Goal: Manage account settings

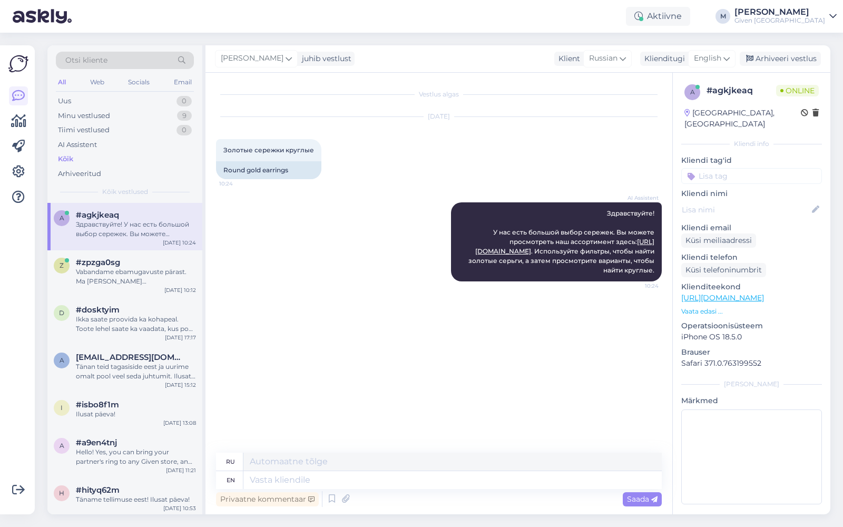
click at [28, 163] on div at bounding box center [18, 280] width 20 height 452
click at [21, 169] on icon at bounding box center [18, 171] width 13 height 13
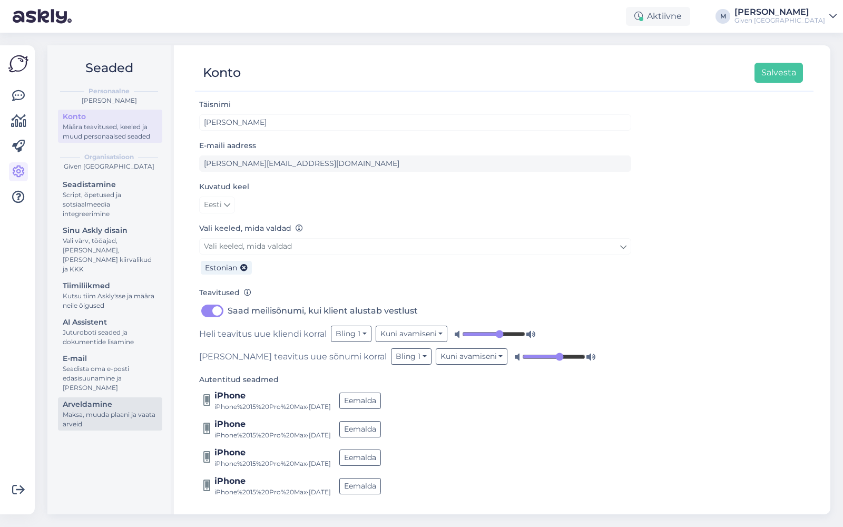
click at [112, 399] on div "Arveldamine" at bounding box center [110, 404] width 95 height 11
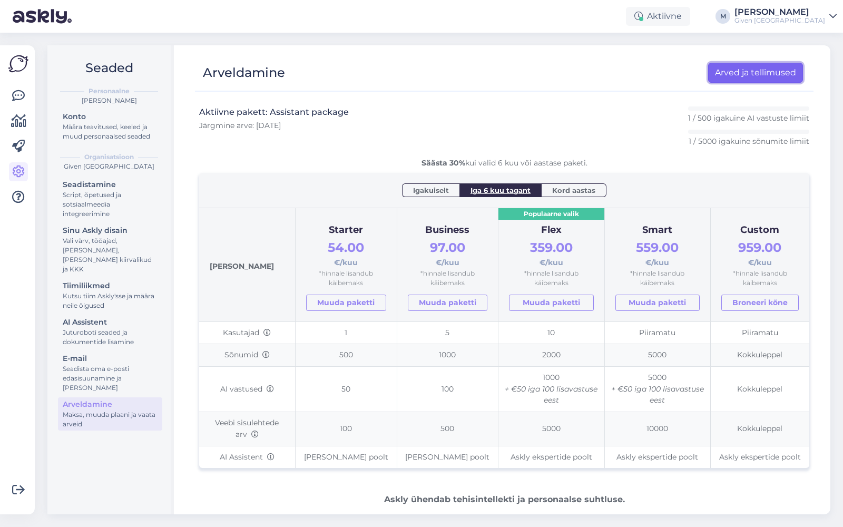
click at [762, 71] on link "Arved ja tellimused" at bounding box center [755, 73] width 95 height 20
drag, startPoint x: 804, startPoint y: 8, endPoint x: 804, endPoint y: 458, distance: 449.2
click at [799, 19] on div "Given [GEOGRAPHIC_DATA]" at bounding box center [779, 20] width 91 height 8
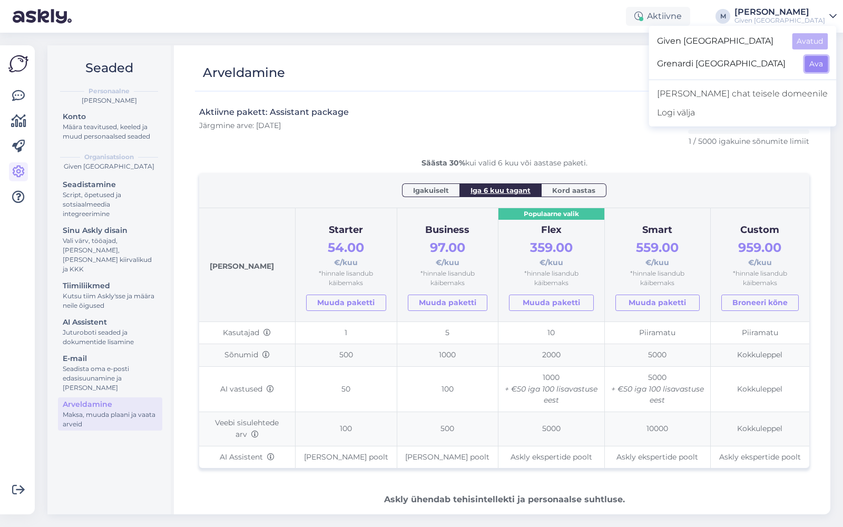
click at [807, 66] on button "Ava" at bounding box center [815, 64] width 23 height 16
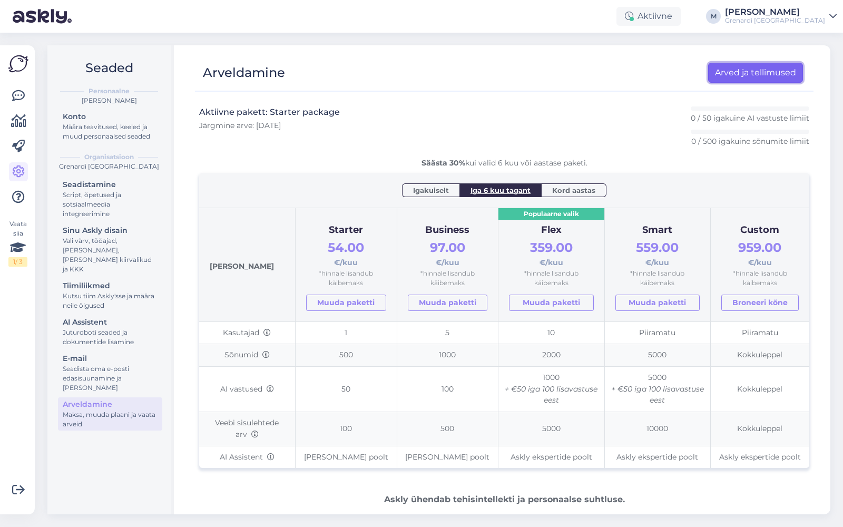
click at [725, 75] on link "Arved ja tellimused" at bounding box center [755, 73] width 95 height 20
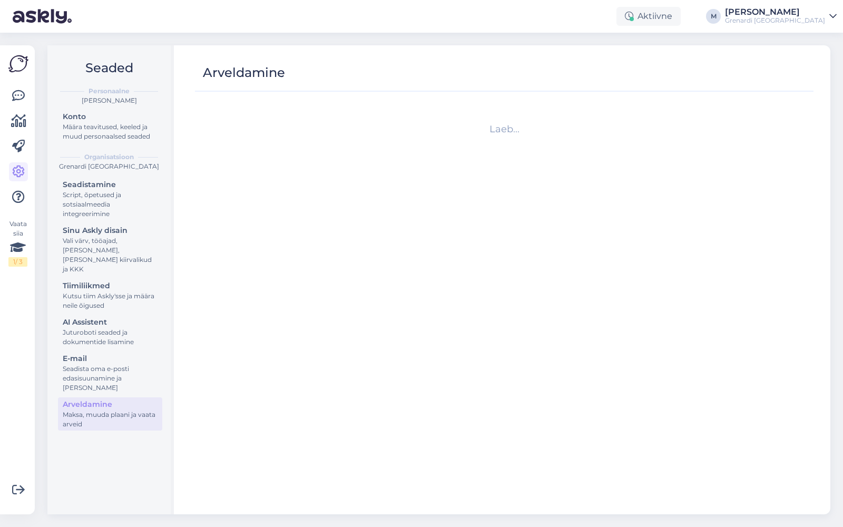
click at [804, 14] on div "[PERSON_NAME]" at bounding box center [775, 12] width 100 height 8
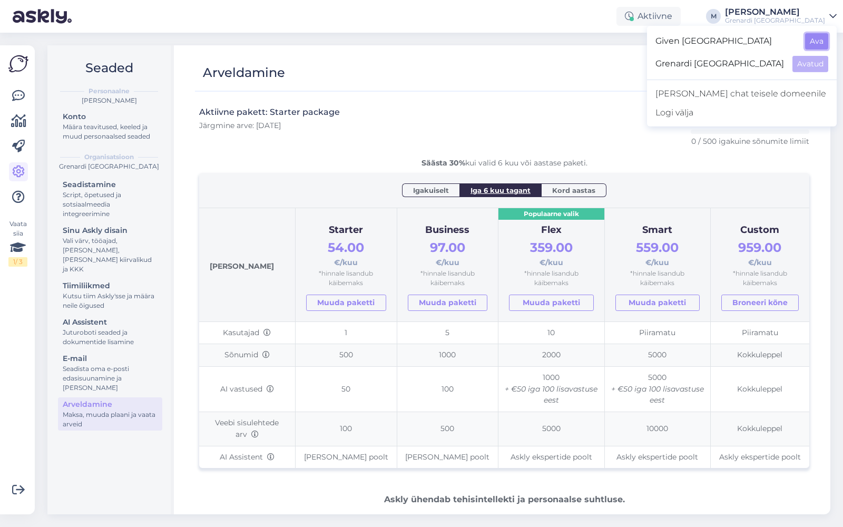
click at [815, 39] on button "Ava" at bounding box center [816, 41] width 23 height 16
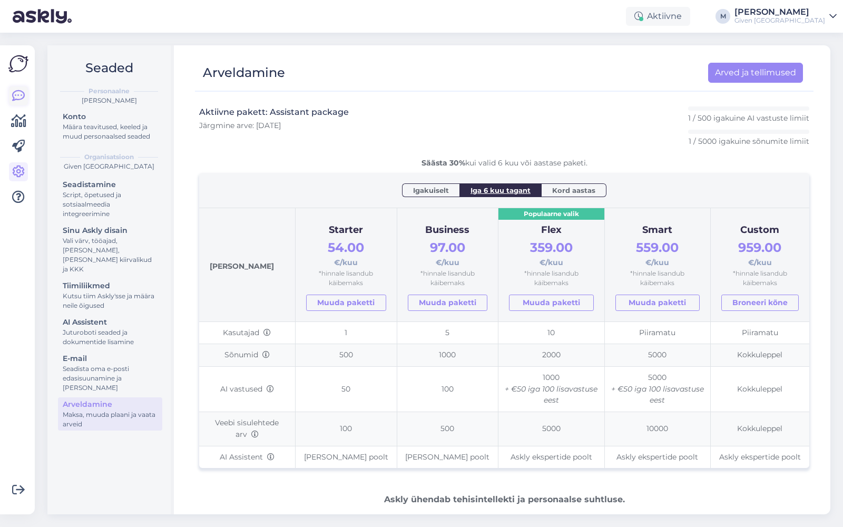
click at [23, 92] on icon at bounding box center [18, 96] width 13 height 13
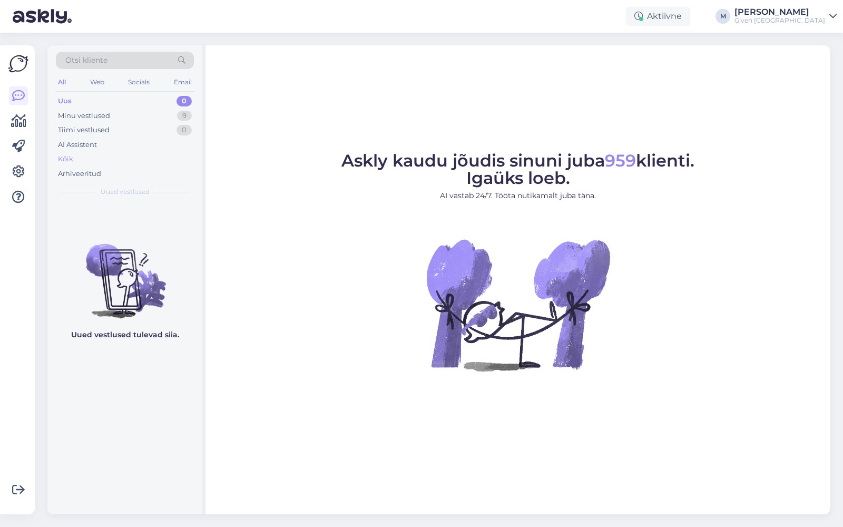
click at [80, 156] on div "Kõik" at bounding box center [125, 159] width 138 height 15
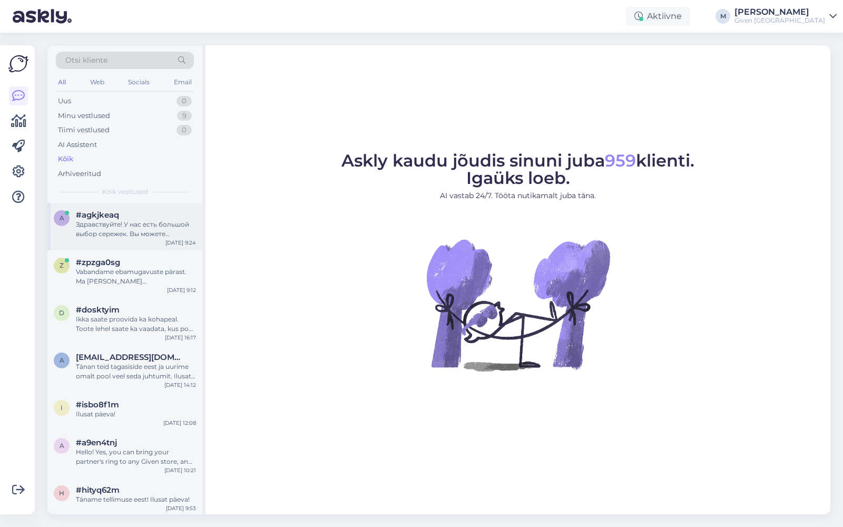
click at [148, 215] on div "#agkjkeaq" at bounding box center [136, 214] width 120 height 9
